Goal: Information Seeking & Learning: Learn about a topic

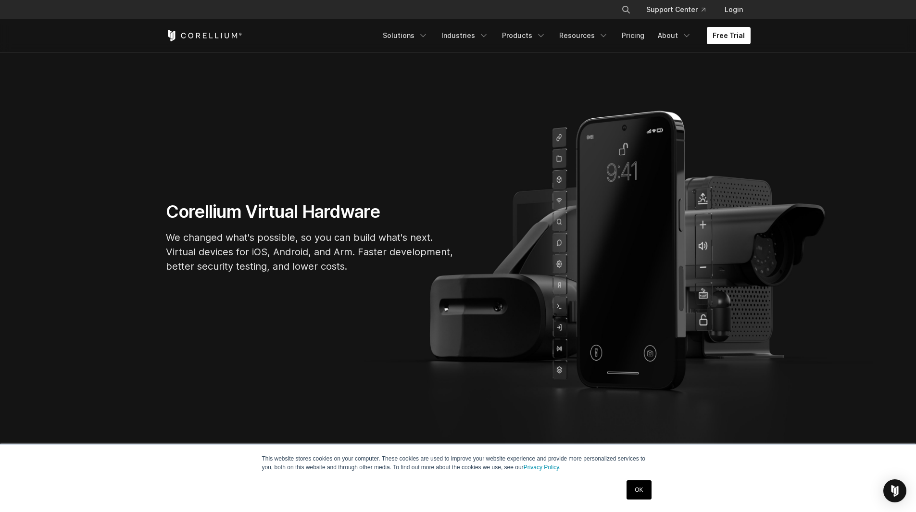
scroll to position [62, 0]
click at [625, 488] on div "OK" at bounding box center [638, 489] width 30 height 25
click at [627, 487] on link "OK" at bounding box center [638, 489] width 25 height 19
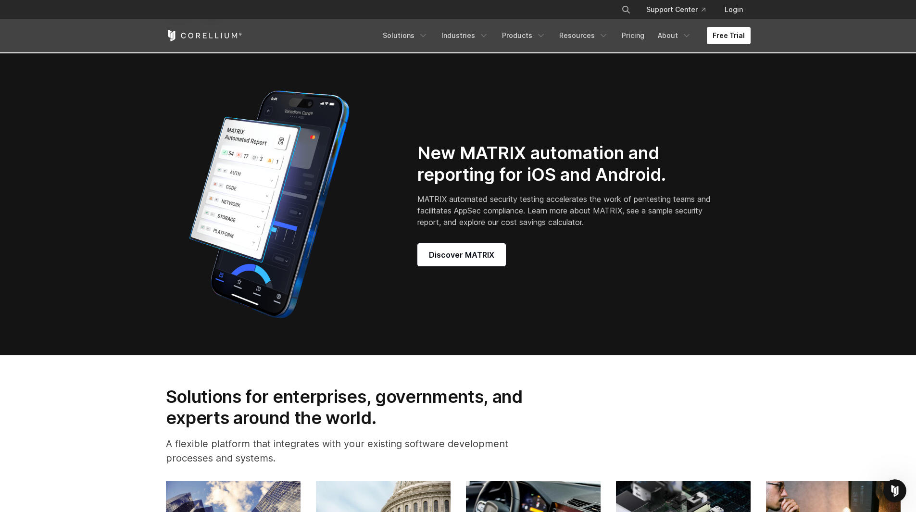
scroll to position [875, 0]
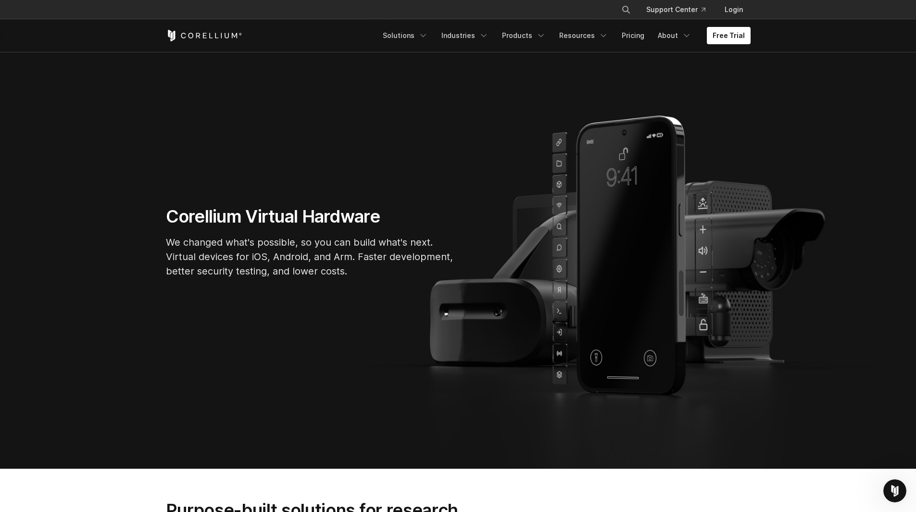
scroll to position [54, 0]
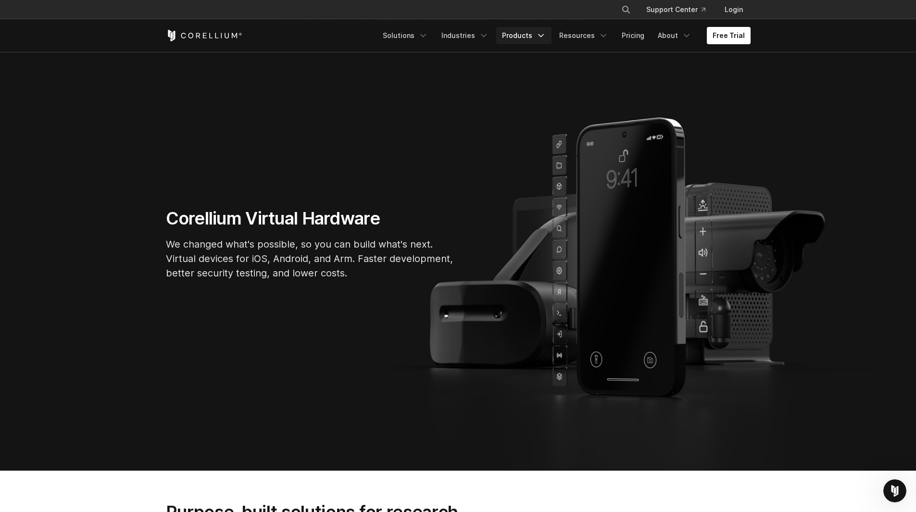
click at [533, 32] on link "Products" at bounding box center [523, 35] width 55 height 17
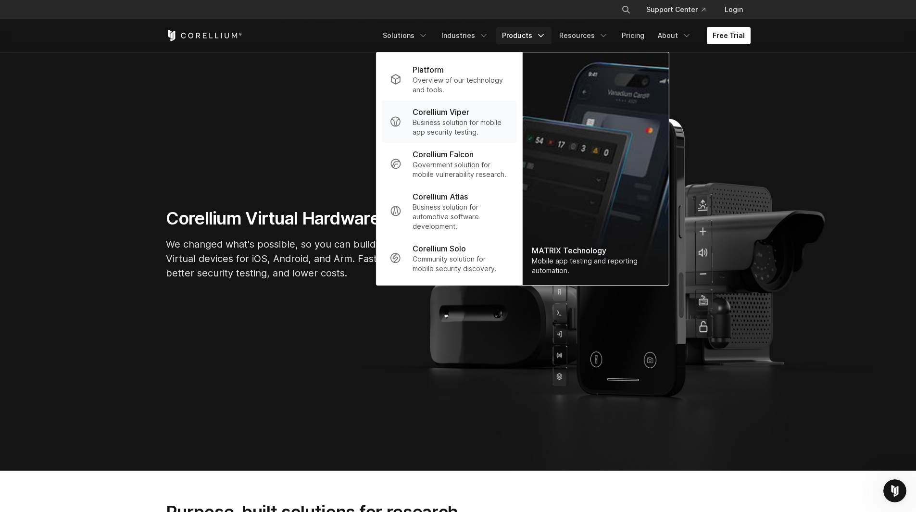
click at [492, 123] on p "Business solution for mobile app security testing." at bounding box center [460, 127] width 96 height 19
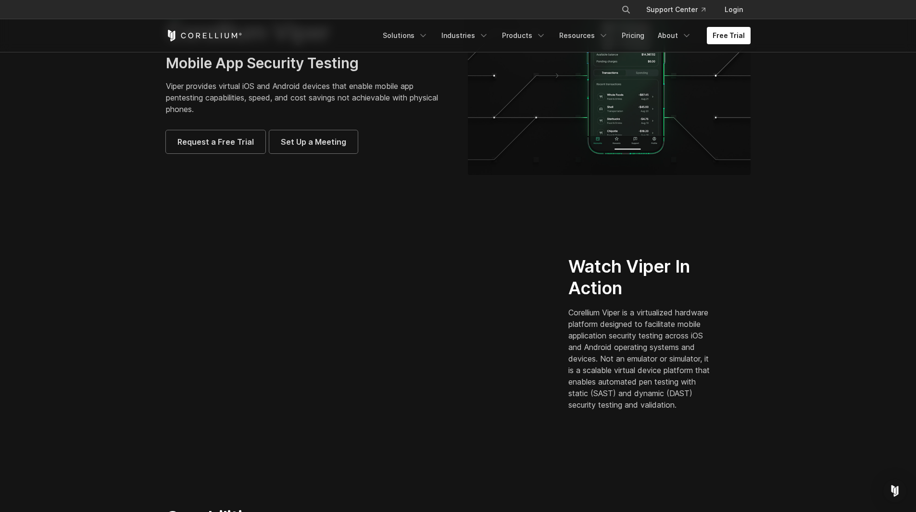
scroll to position [149, 0]
